Goal: Information Seeking & Learning: Learn about a topic

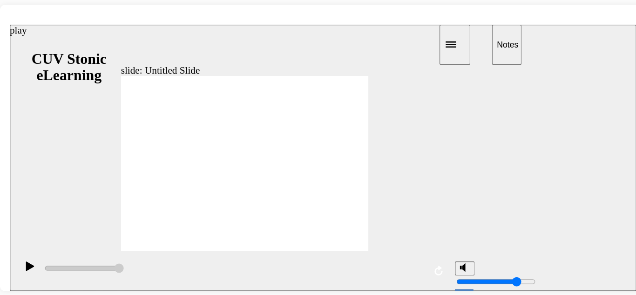
click at [22, 207] on icon "play" at bounding box center [25, 205] width 7 height 7
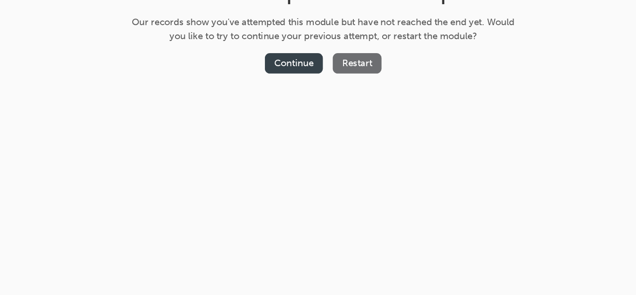
click at [363, 116] on button "Continue" at bounding box center [355, 119] width 44 height 15
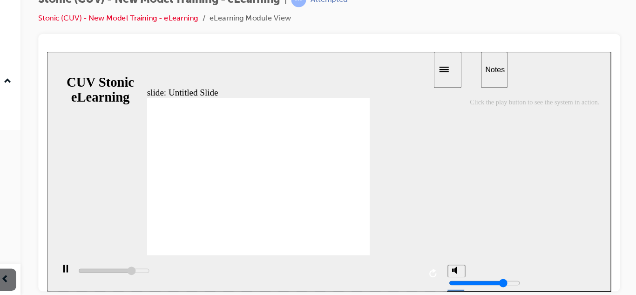
type input "46100"
